Goal: Navigation & Orientation: Find specific page/section

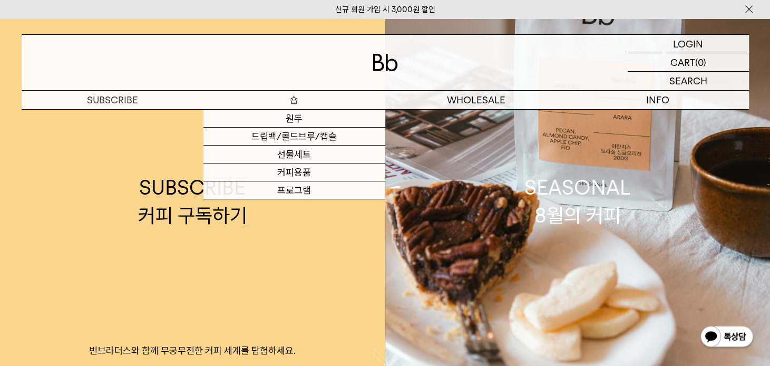
click at [291, 102] on p "숍" at bounding box center [294, 100] width 182 height 18
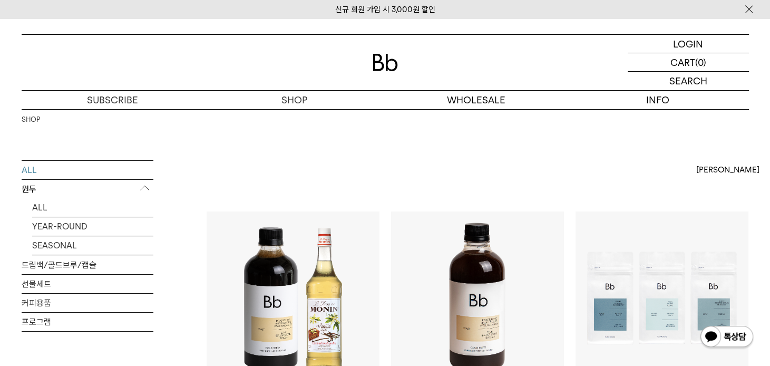
click at [390, 58] on img at bounding box center [385, 62] width 25 height 17
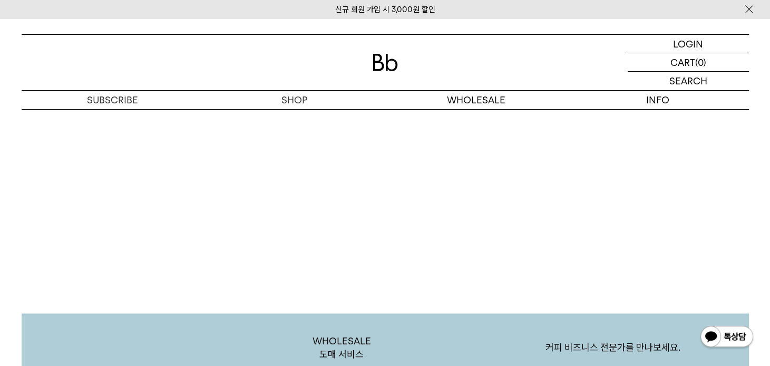
scroll to position [2054, 0]
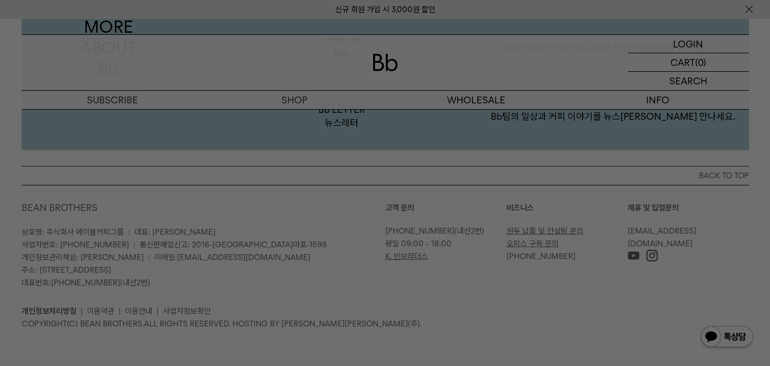
click at [451, 309] on div at bounding box center [385, 183] width 770 height 366
